Goal: Find contact information: Find contact information

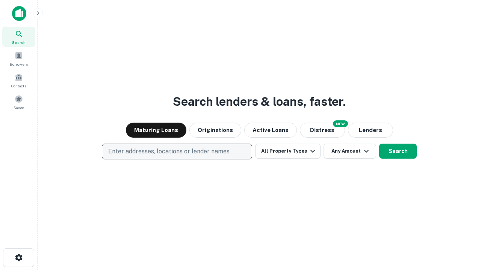
click at [177, 152] on p "Enter addresses, locations or lender names" at bounding box center [168, 151] width 121 height 9
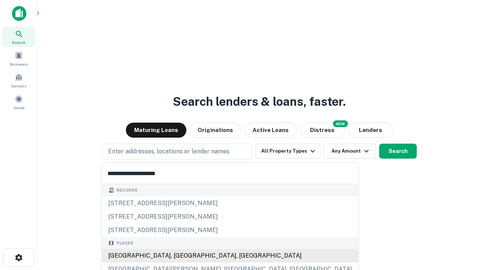
click at [180, 256] on div "[GEOGRAPHIC_DATA], [GEOGRAPHIC_DATA], [GEOGRAPHIC_DATA]" at bounding box center [230, 256] width 256 height 14
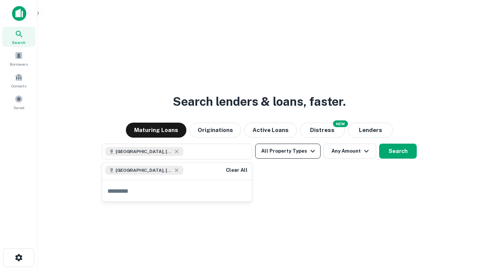
click at [288, 151] on button "All Property Types" at bounding box center [287, 151] width 65 height 15
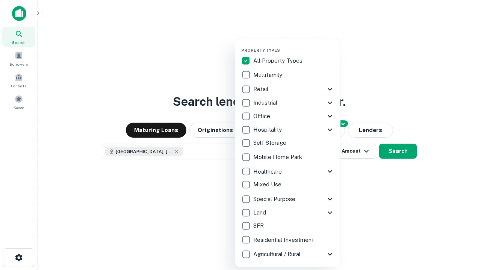
click at [294, 45] on button "button" at bounding box center [293, 45] width 105 height 0
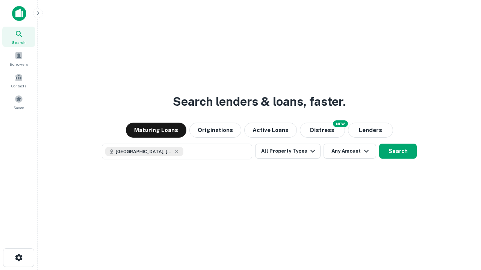
scroll to position [12, 0]
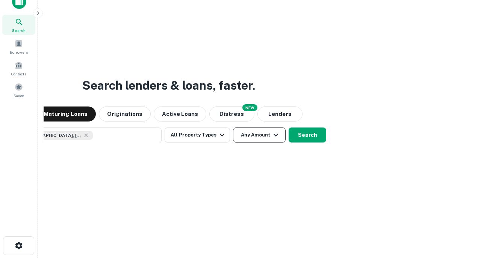
click at [233, 128] on button "Any Amount" at bounding box center [259, 135] width 53 height 15
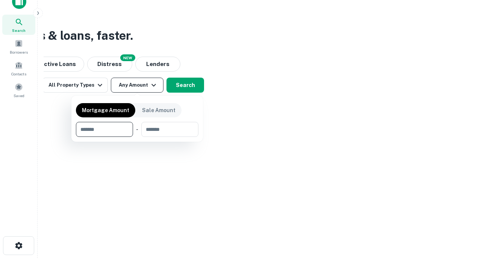
type input "*******"
click at [137, 137] on button "button" at bounding box center [137, 137] width 122 height 0
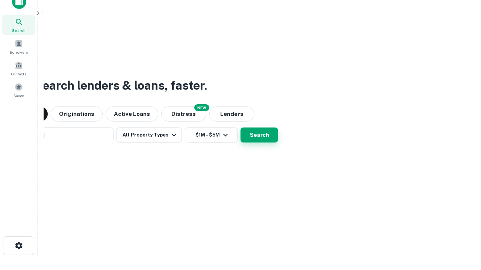
click at [240, 128] on button "Search" at bounding box center [259, 135] width 38 height 15
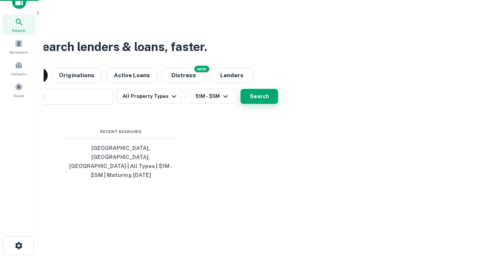
scroll to position [24, 213]
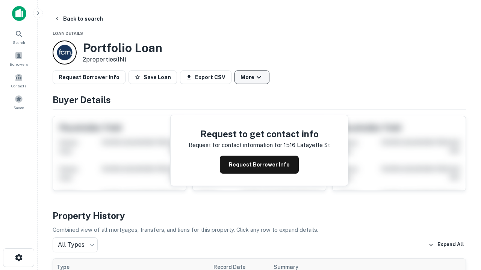
click at [252, 77] on button "More" at bounding box center [251, 78] width 35 height 14
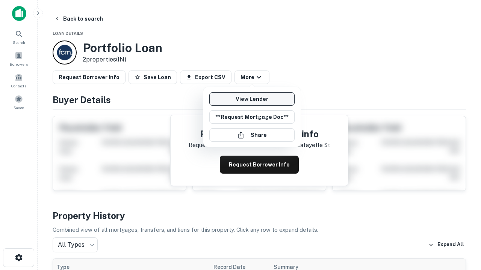
click at [252, 99] on link "View Lender" at bounding box center [251, 99] width 85 height 14
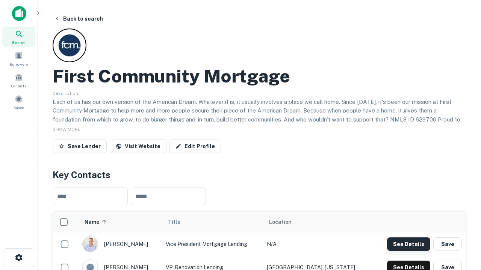
click at [408, 244] on button "See Details" at bounding box center [408, 245] width 43 height 14
click at [18, 258] on icon "button" at bounding box center [18, 258] width 9 height 9
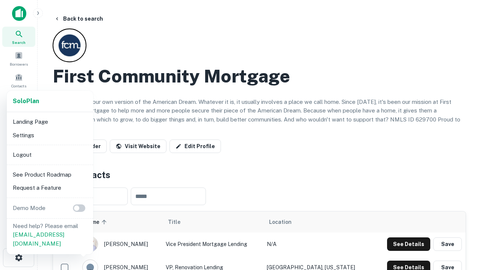
click at [50, 155] on li "Logout" at bounding box center [50, 155] width 80 height 14
